Goal: Task Accomplishment & Management: Use online tool/utility

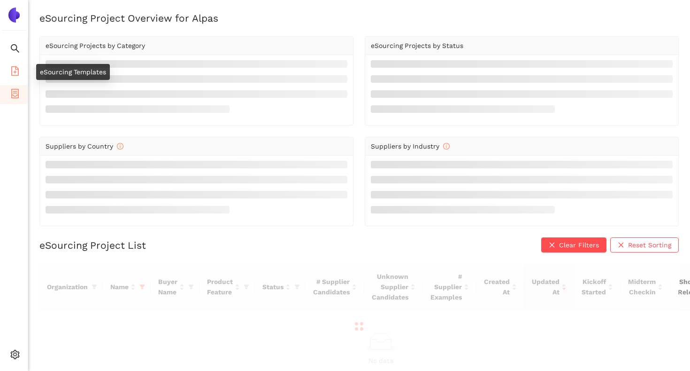
click at [21, 76] on li "eSourcing Templates" at bounding box center [14, 71] width 28 height 19
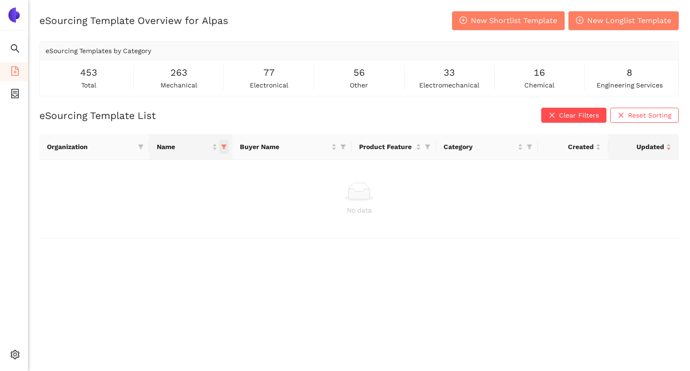
click at [221, 149] on span "this column's title is Name,this column is sortable" at bounding box center [223, 146] width 9 height 14
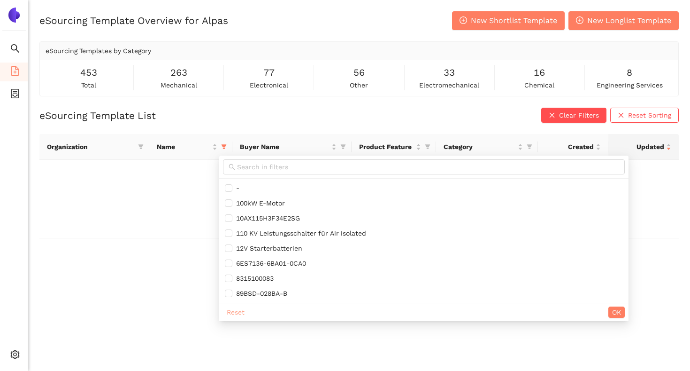
click at [241, 316] on span "Reset" at bounding box center [236, 312] width 18 height 10
click at [625, 314] on button "OK" at bounding box center [617, 311] width 16 height 11
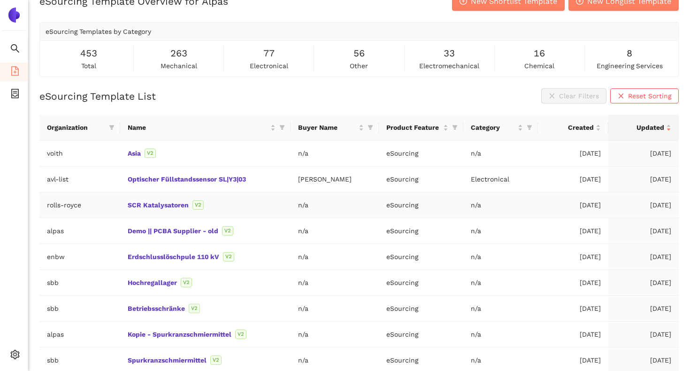
scroll to position [21, 0]
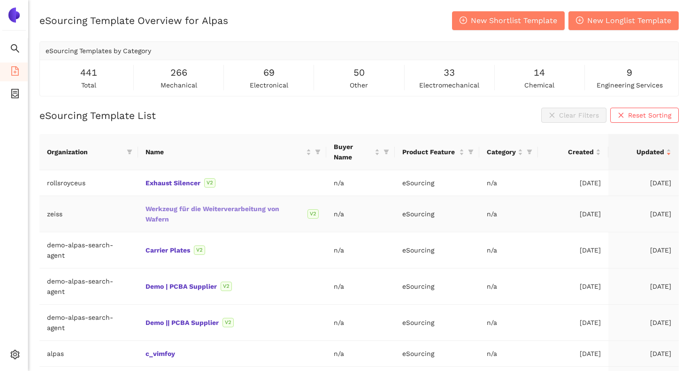
click at [0, 0] on link "Werkzeug für die Weiterverarbeitung von Wafern" at bounding box center [0, 0] width 0 height 0
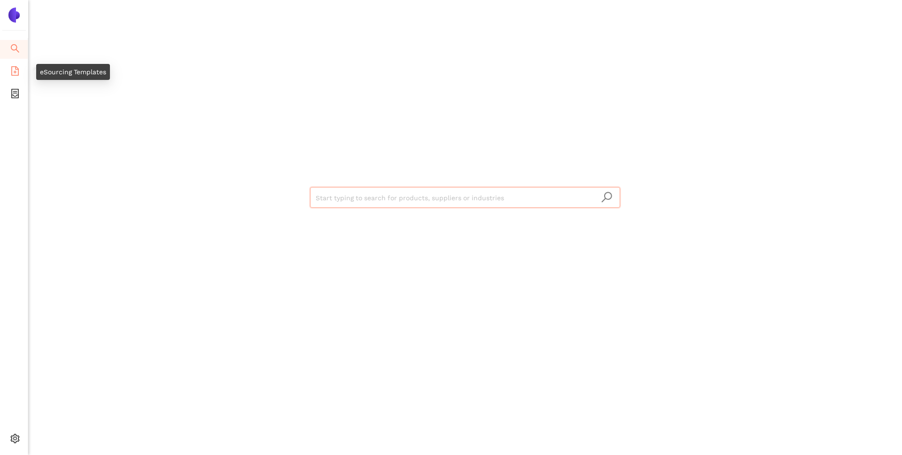
click at [19, 70] on icon "file-add" at bounding box center [14, 70] width 9 height 9
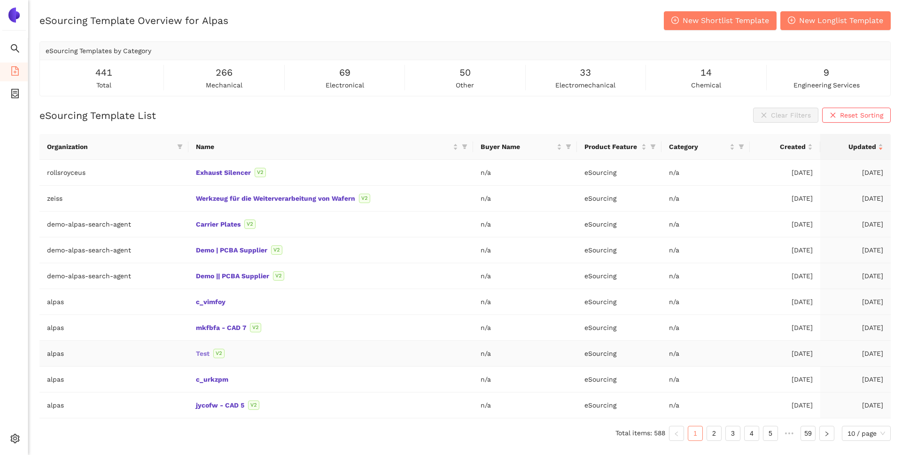
click at [0, 0] on link "Test" at bounding box center [0, 0] width 0 height 0
click at [50, 373] on span "Internal Area" at bounding box center [68, 371] width 42 height 8
click at [682, 28] on button "New Shortlist Template" at bounding box center [720, 20] width 113 height 19
